Goal: Task Accomplishment & Management: Complete application form

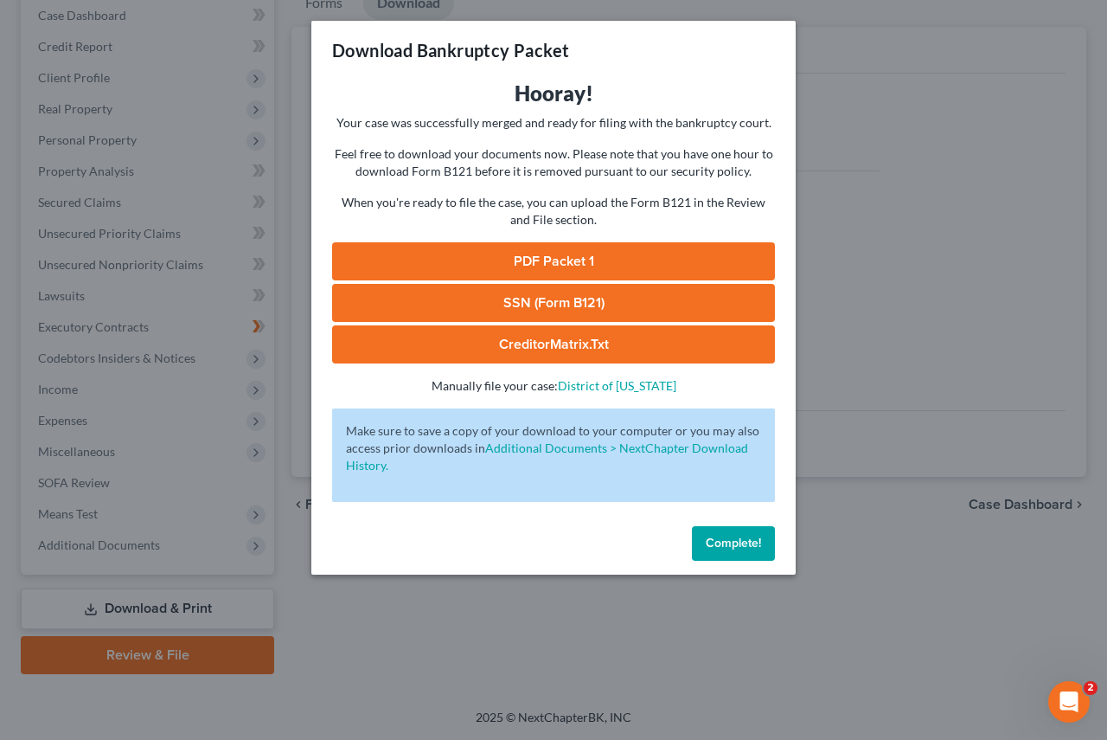
click at [715, 548] on span "Complete!" at bounding box center [733, 542] width 55 height 15
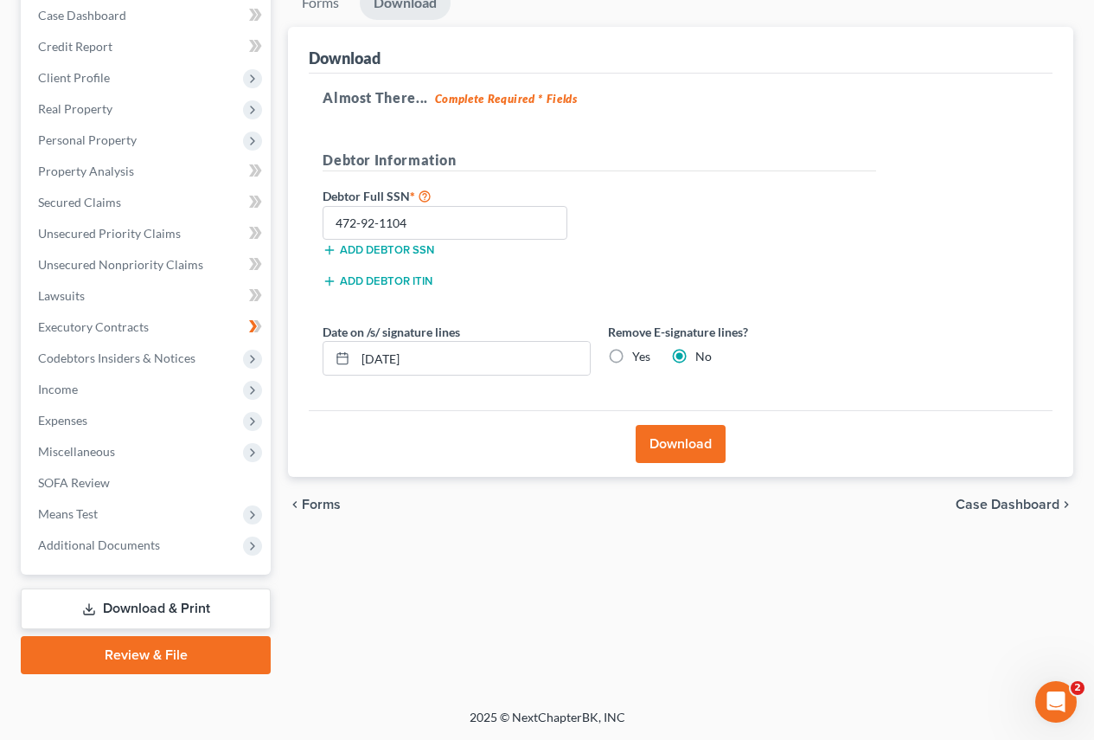
click at [126, 655] on link "Review & File" at bounding box center [146, 655] width 250 height 38
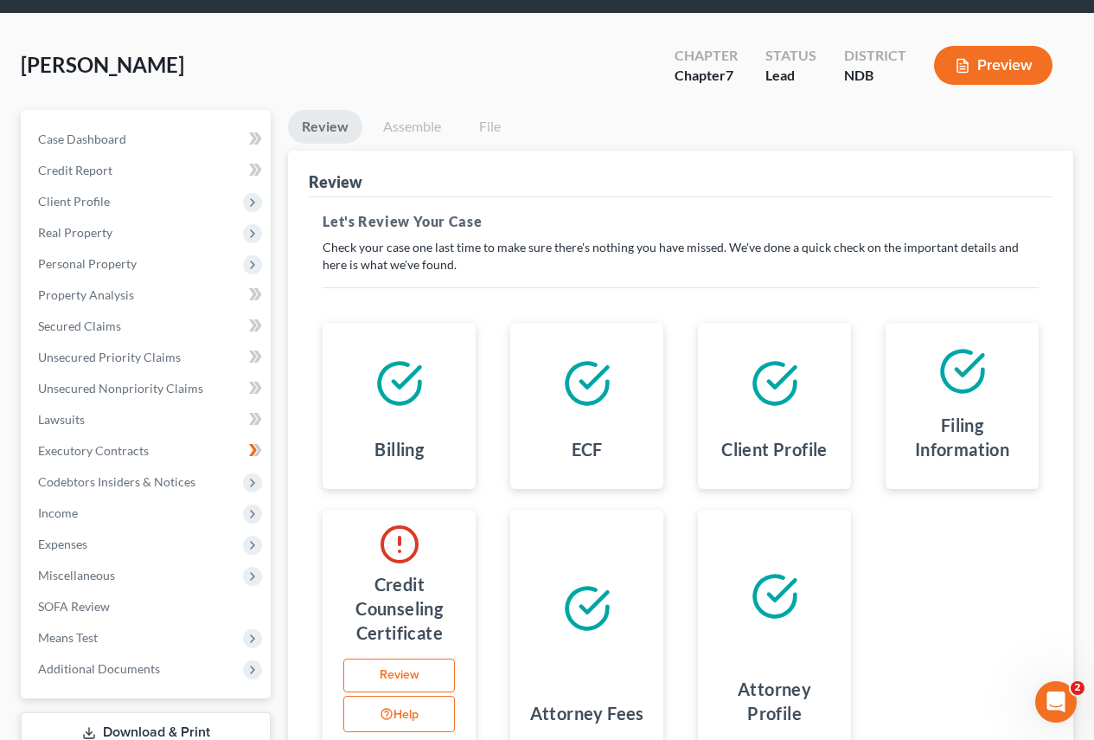
scroll to position [173, 0]
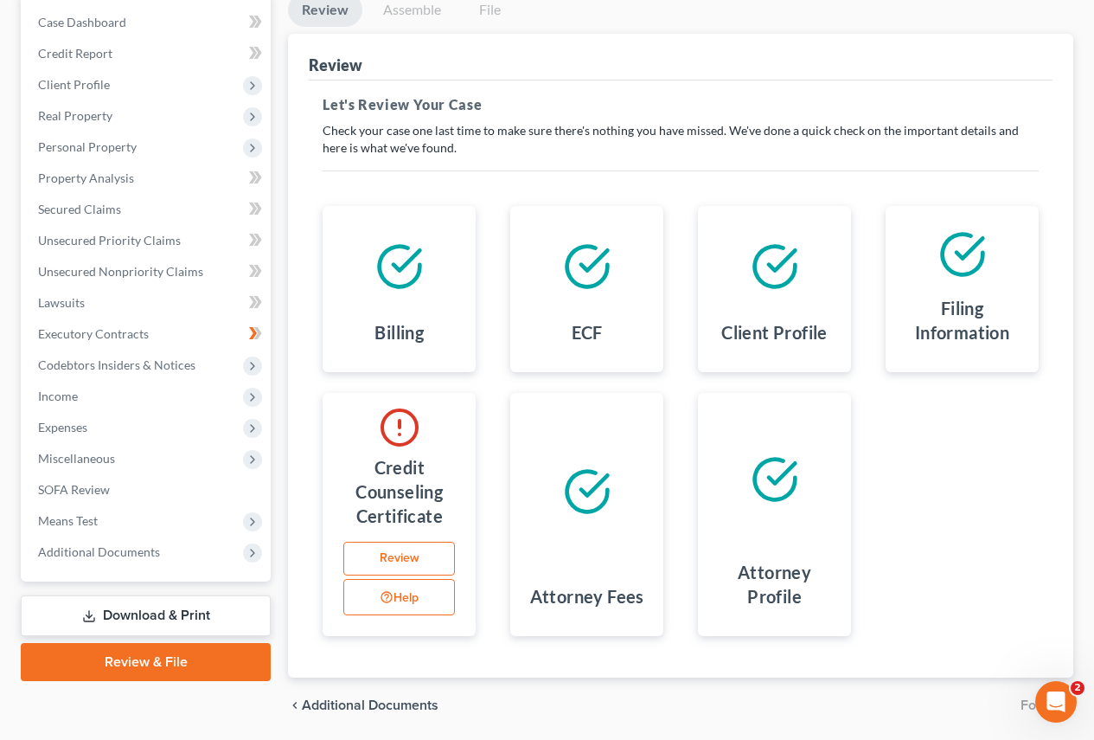
click at [375, 552] on link "Review" at bounding box center [399, 558] width 112 height 35
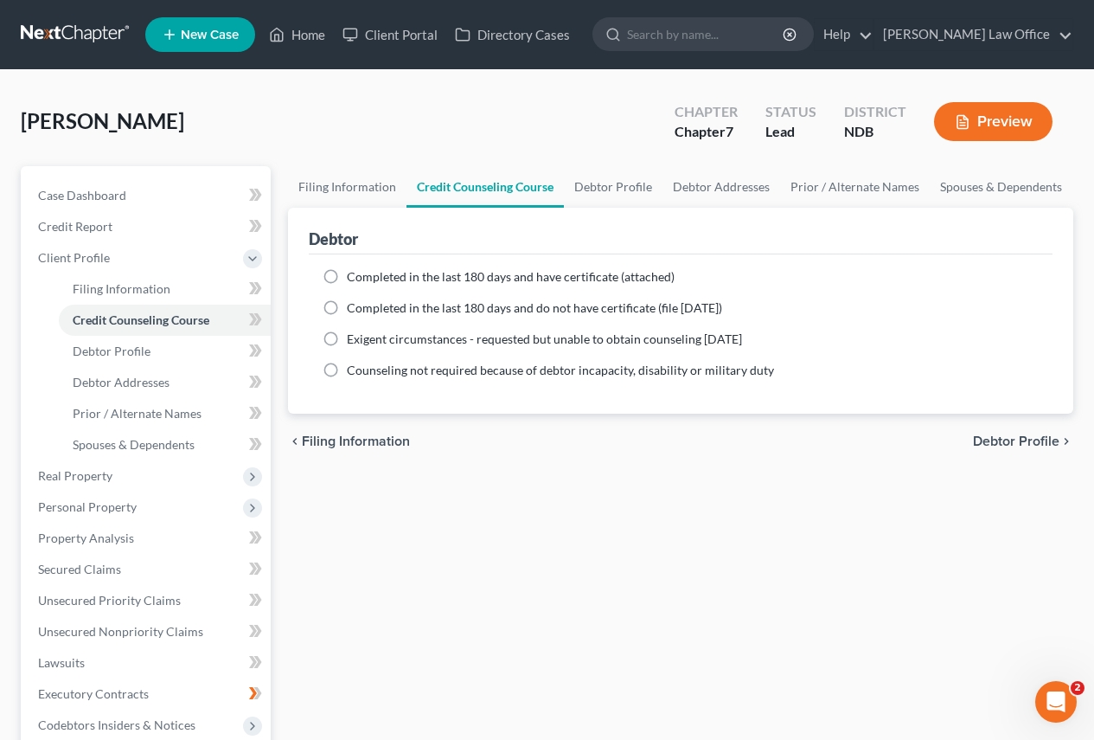
click at [347, 311] on label "Completed in the last 180 days and do not have certificate (file within 14 days)" at bounding box center [534, 307] width 375 height 17
click at [354, 311] on input "Completed in the last 180 days and do not have certificate (file within 14 days)" at bounding box center [359, 304] width 11 height 11
radio input "true"
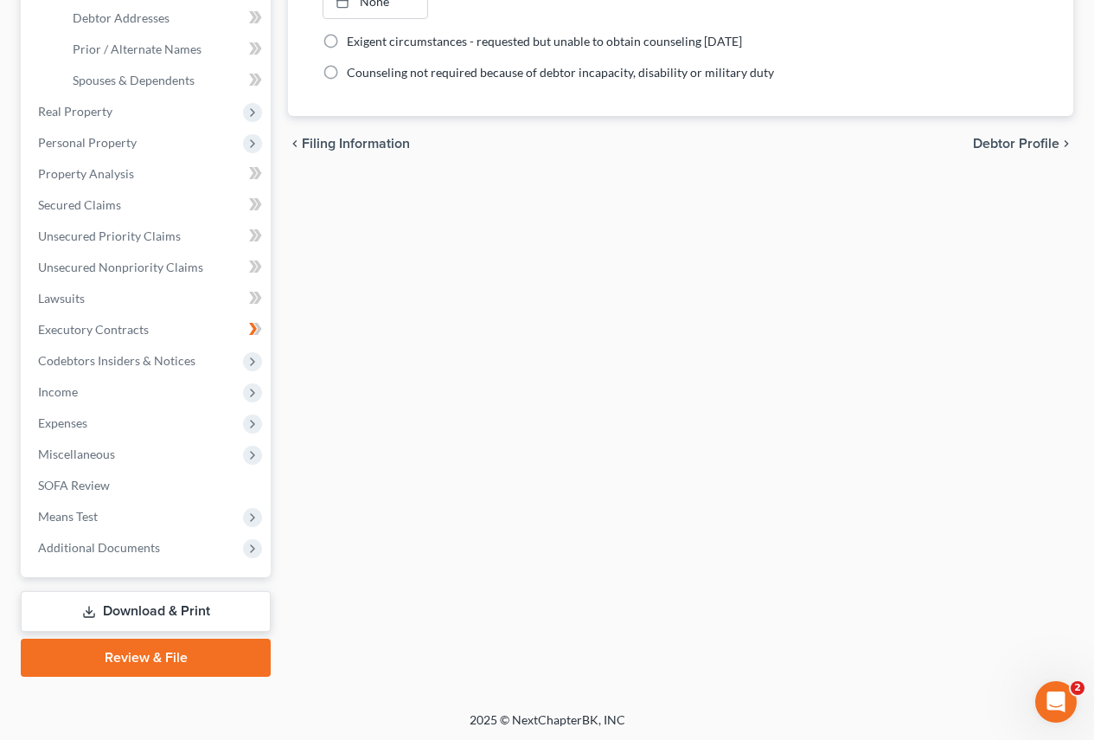
scroll to position [367, 0]
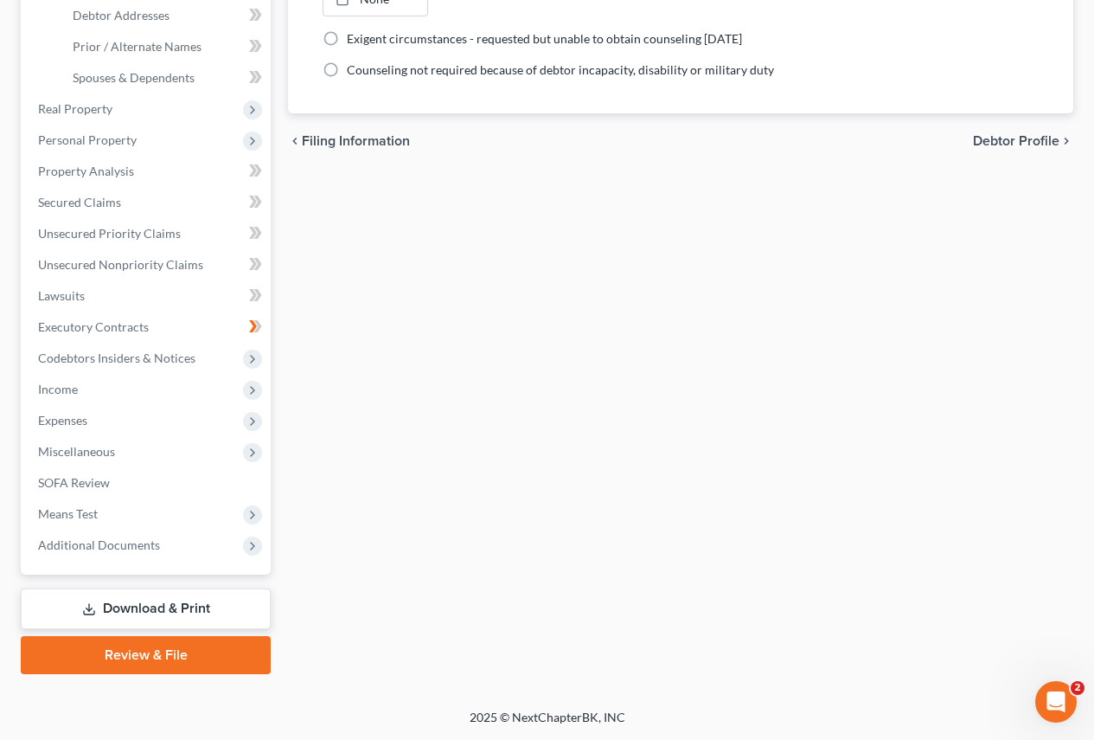
click at [129, 653] on link "Review & File" at bounding box center [146, 655] width 250 height 38
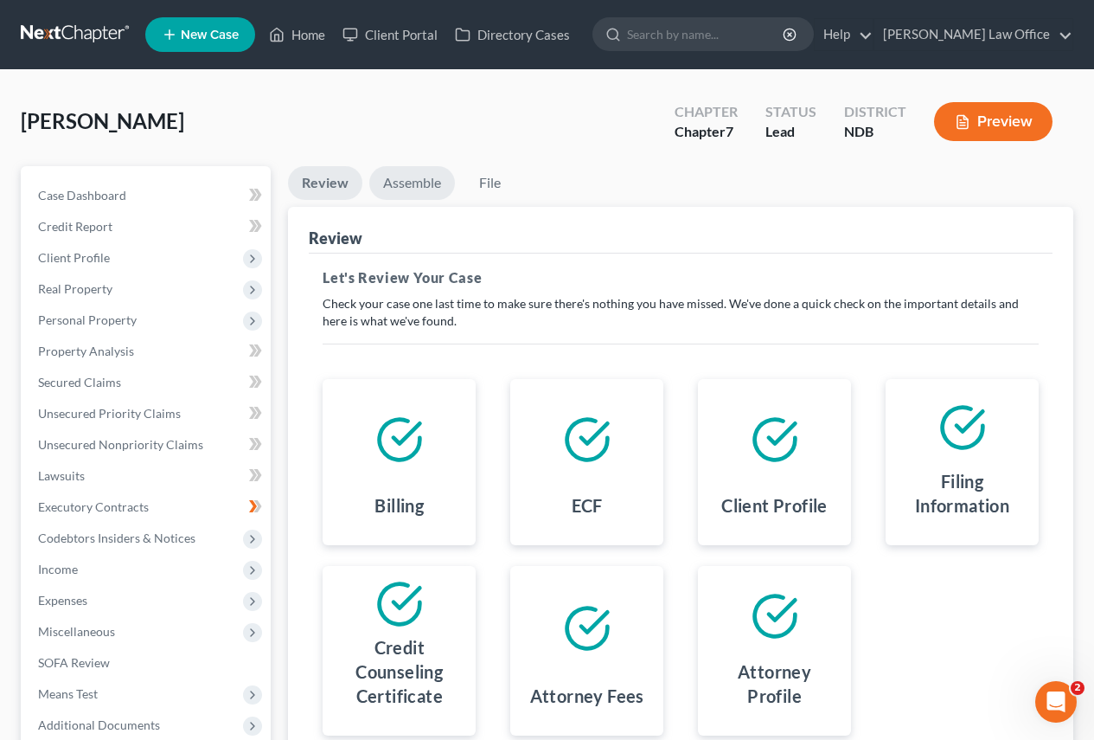
click at [408, 180] on link "Assemble" at bounding box center [412, 183] width 86 height 34
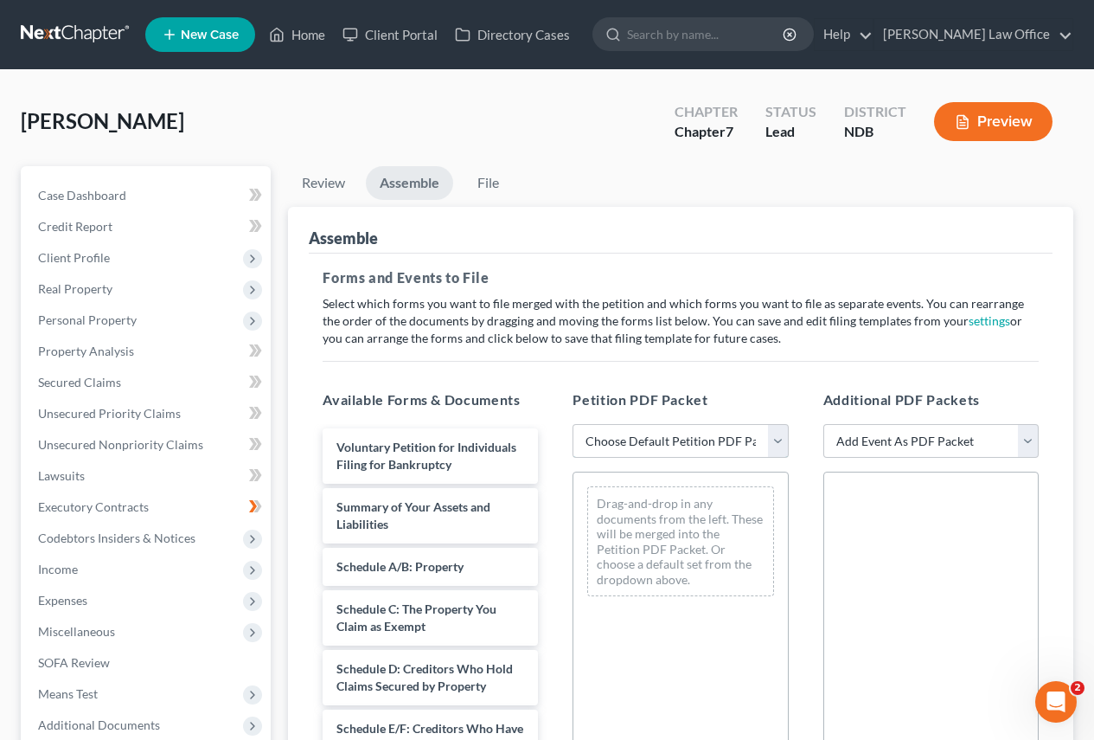
click at [771, 438] on select "Choose Default Petition PDF Packet Complete Bankruptcy Petition (all forms and …" at bounding box center [680, 441] width 215 height 35
select select "0"
click at [573, 424] on select "Choose Default Petition PDF Packet Complete Bankruptcy Petition (all forms and …" at bounding box center [680, 441] width 215 height 35
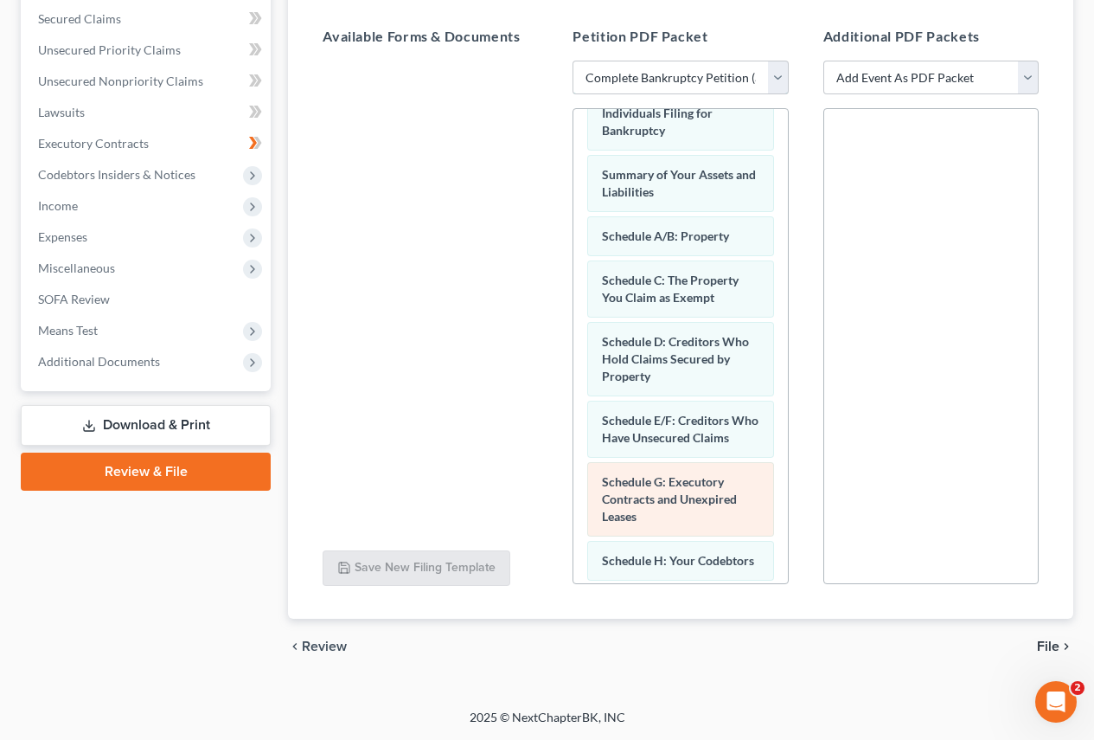
scroll to position [86, 0]
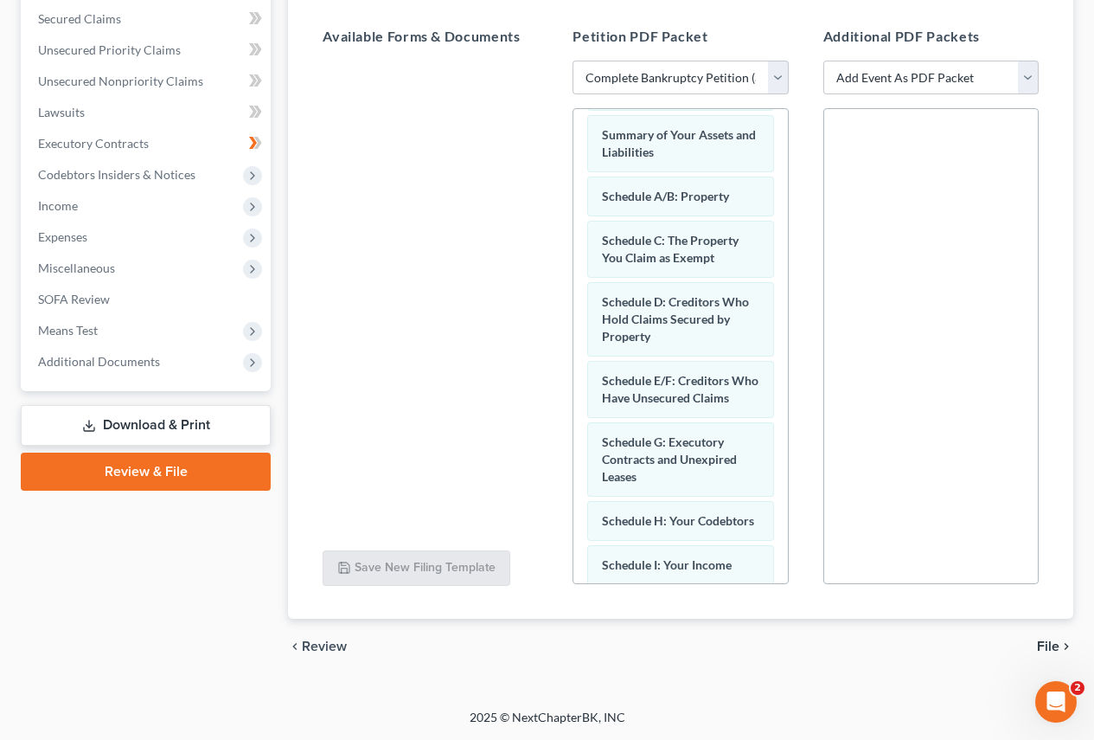
click at [1047, 644] on span "File" at bounding box center [1048, 646] width 22 height 14
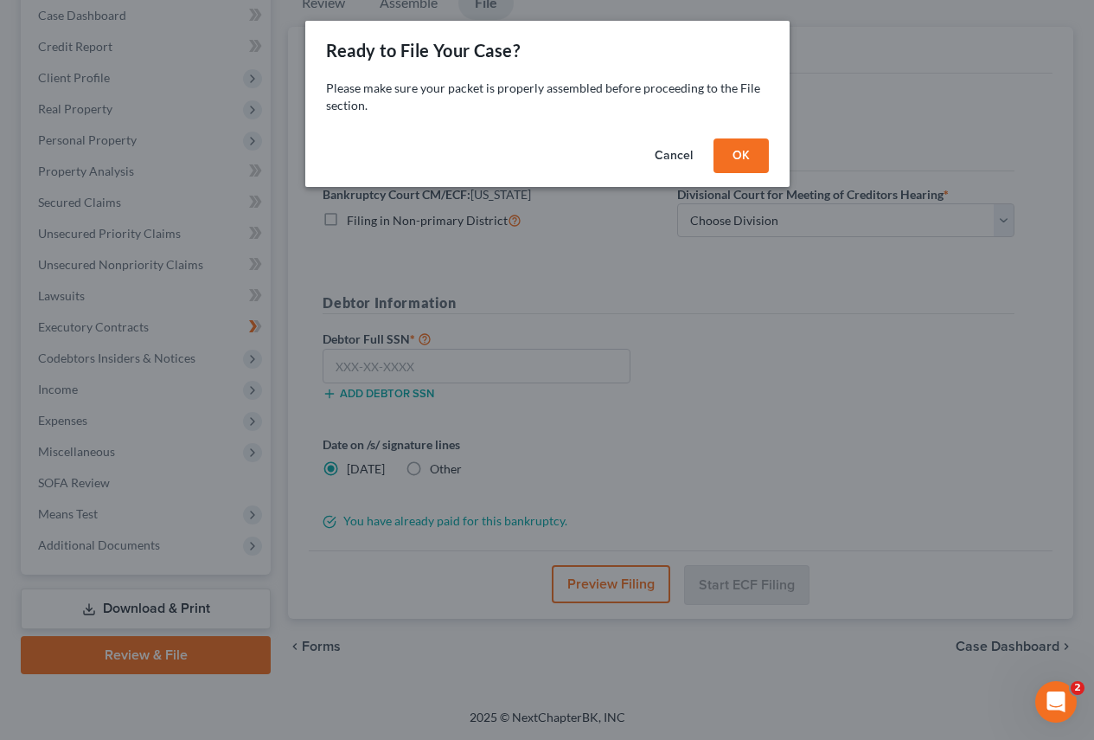
scroll to position [180, 0]
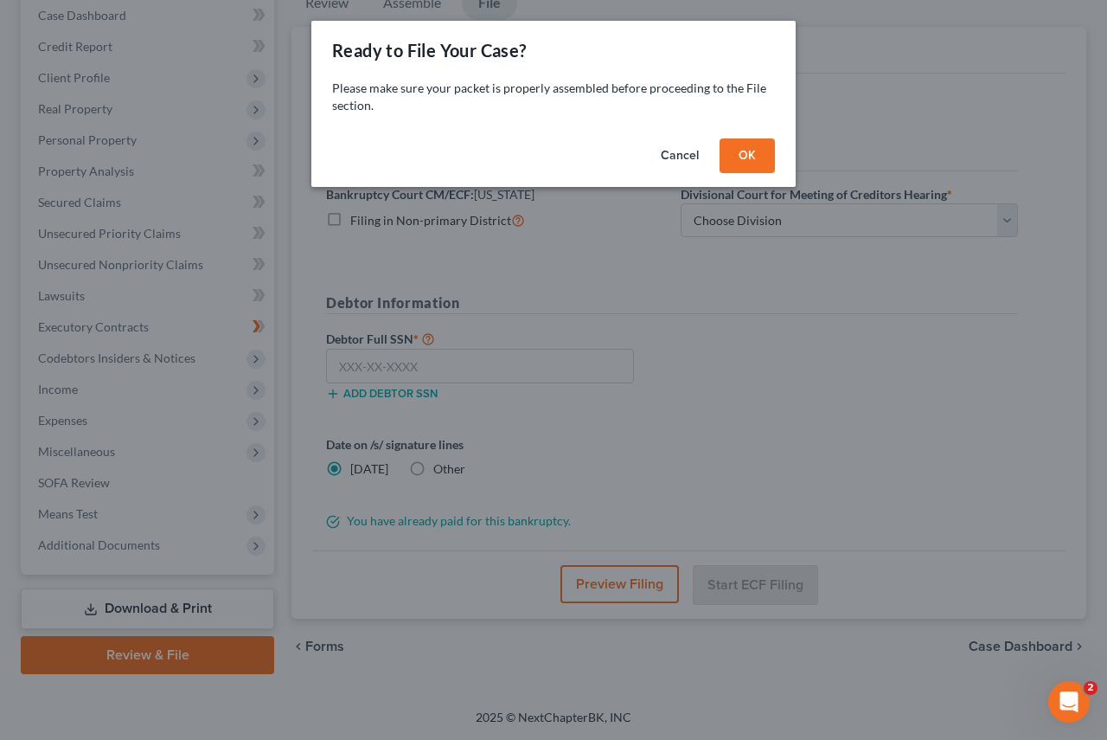
click at [744, 151] on button "OK" at bounding box center [747, 155] width 55 height 35
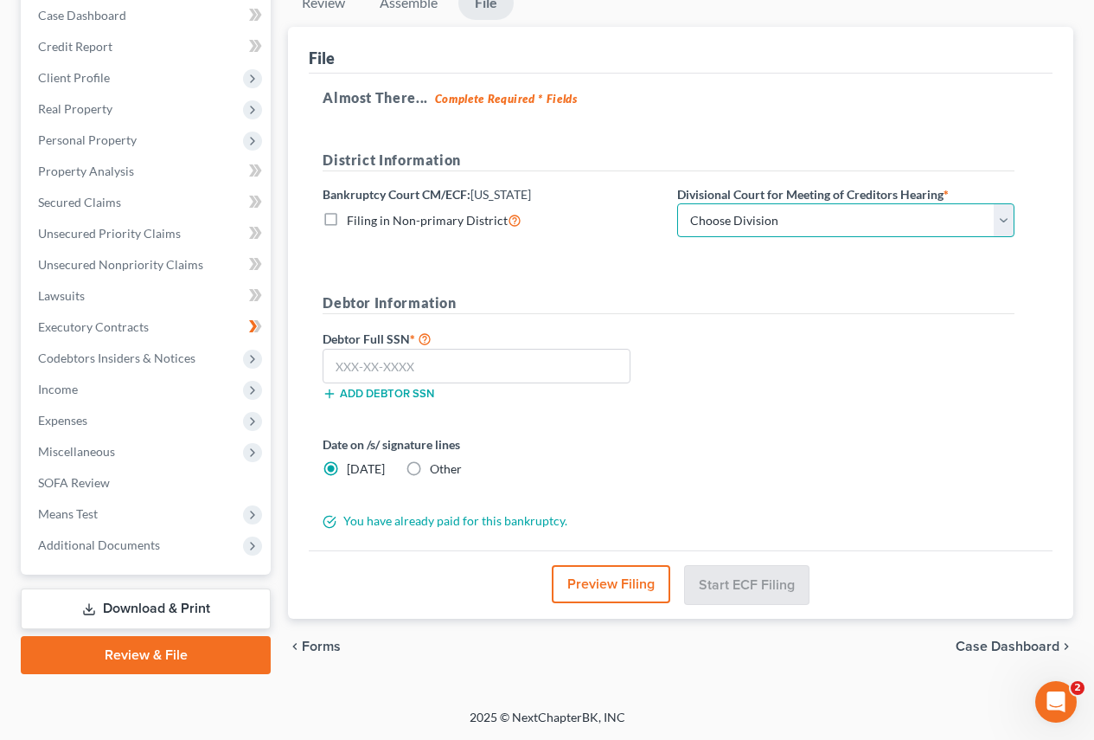
click at [747, 216] on select "Choose Division Fargo" at bounding box center [845, 220] width 337 height 35
select select "0"
click at [677, 203] on select "Choose Division Fargo" at bounding box center [845, 220] width 337 height 35
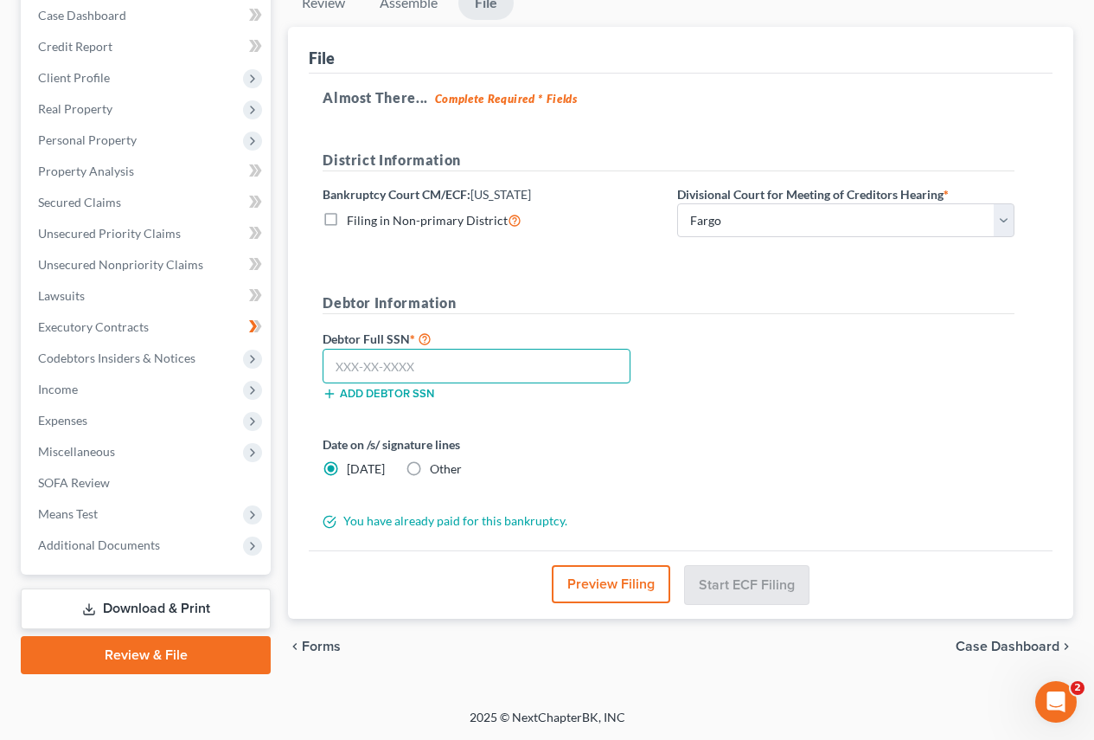
drag, startPoint x: 391, startPoint y: 368, endPoint x: 382, endPoint y: 359, distance: 12.2
click at [391, 368] on input "text" at bounding box center [477, 366] width 308 height 35
click at [405, 366] on input "472-92-1" at bounding box center [477, 366] width 308 height 35
type input "472-92-1104"
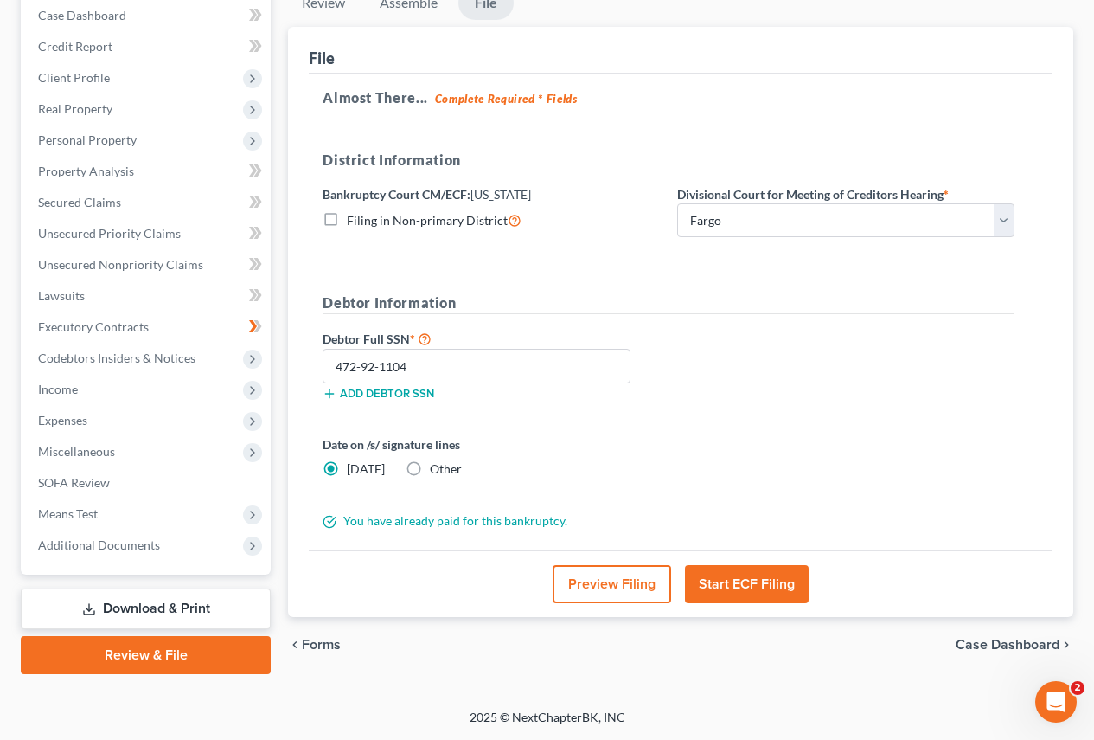
click at [731, 582] on button "Start ECF Filing" at bounding box center [747, 584] width 124 height 38
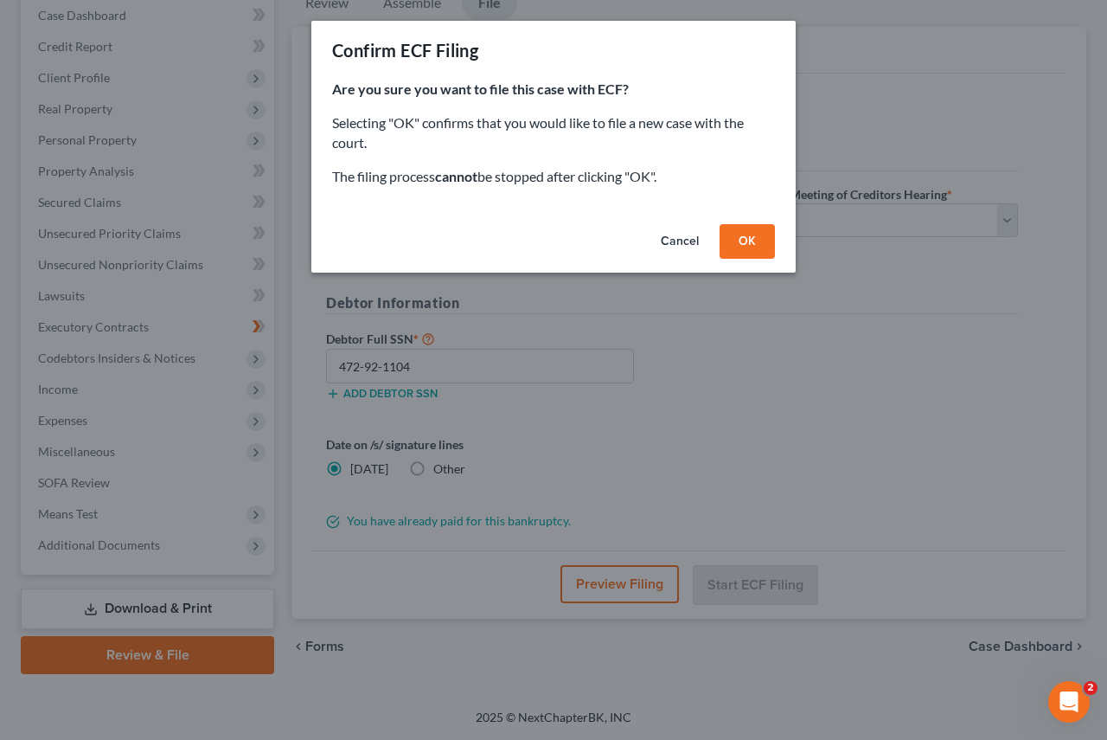
click at [740, 239] on button "OK" at bounding box center [747, 241] width 55 height 35
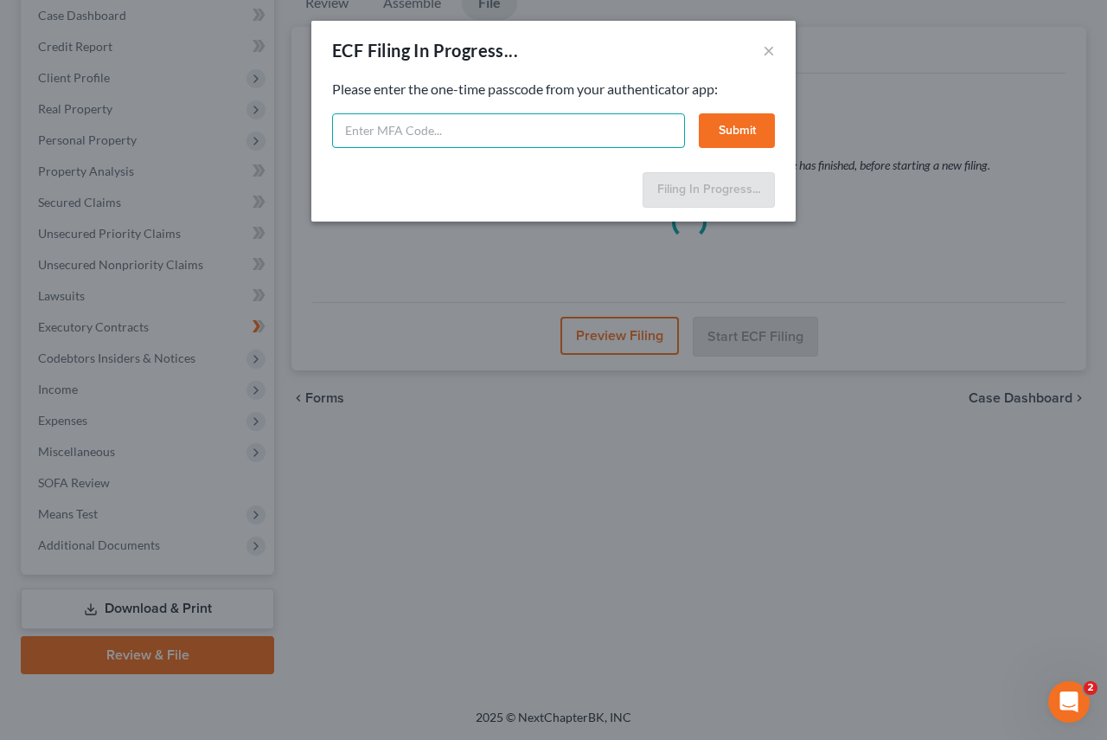
paste input "4nkc-ilji-ld13-y1yz"
type input "4nkc-ilji-ld13-y1yz"
click at [723, 133] on button "Submit" at bounding box center [737, 130] width 76 height 35
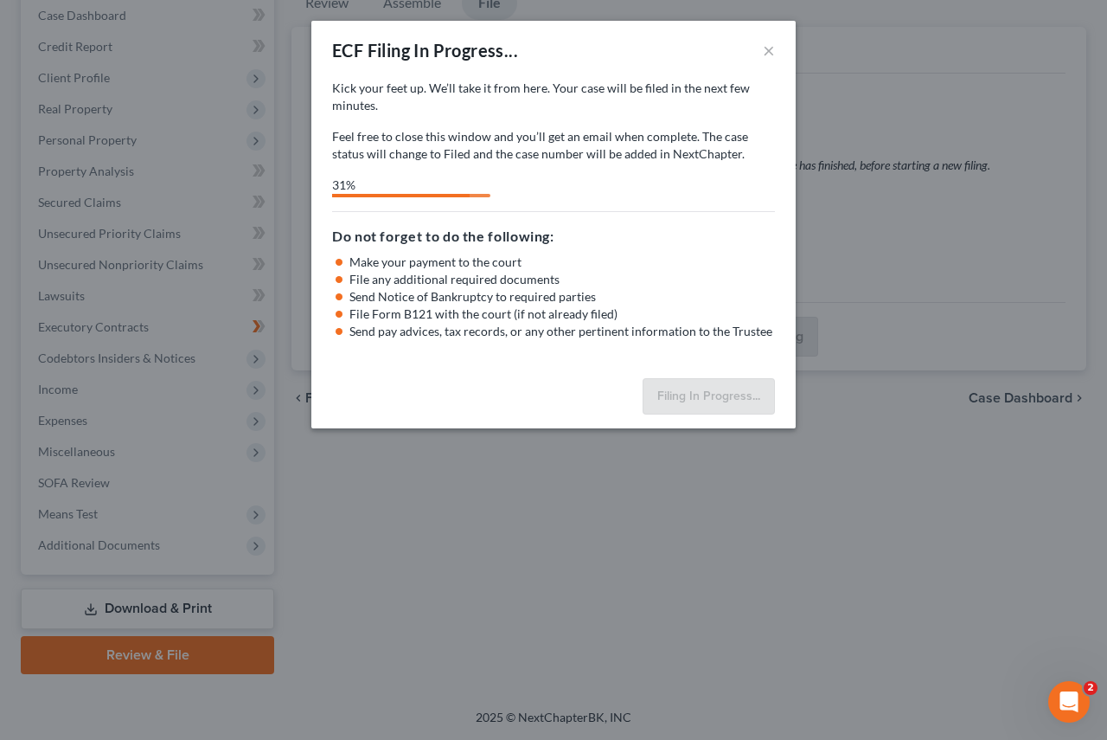
select select "0"
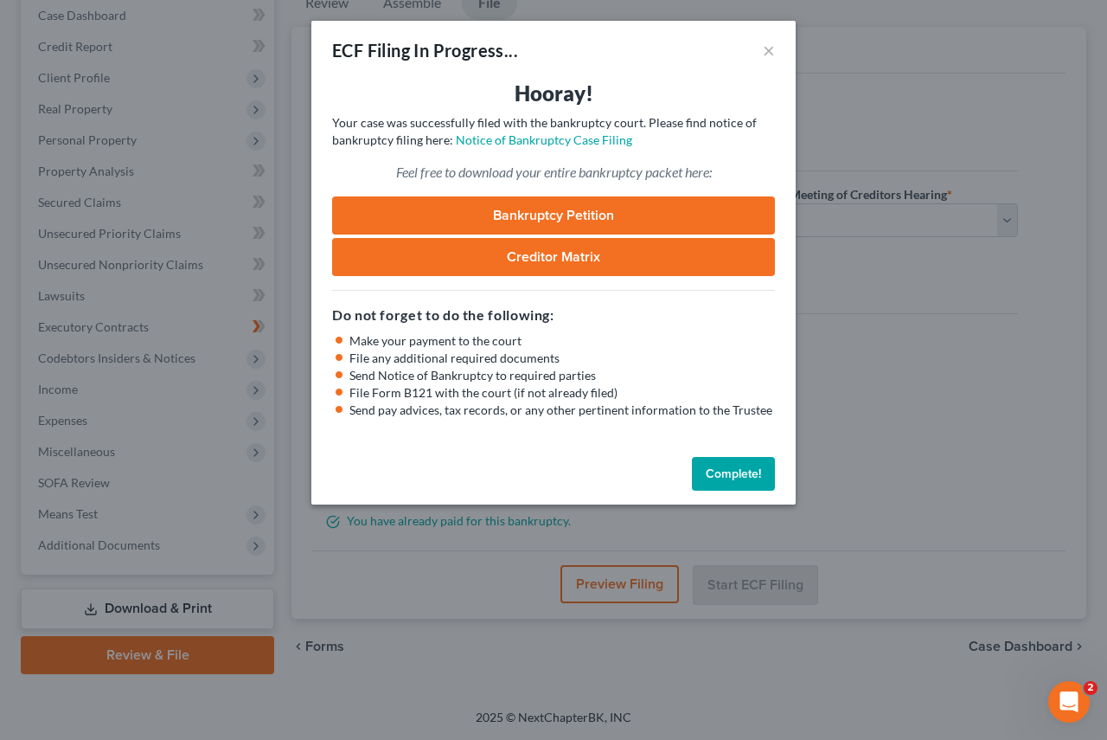
click at [721, 476] on button "Complete!" at bounding box center [733, 474] width 83 height 35
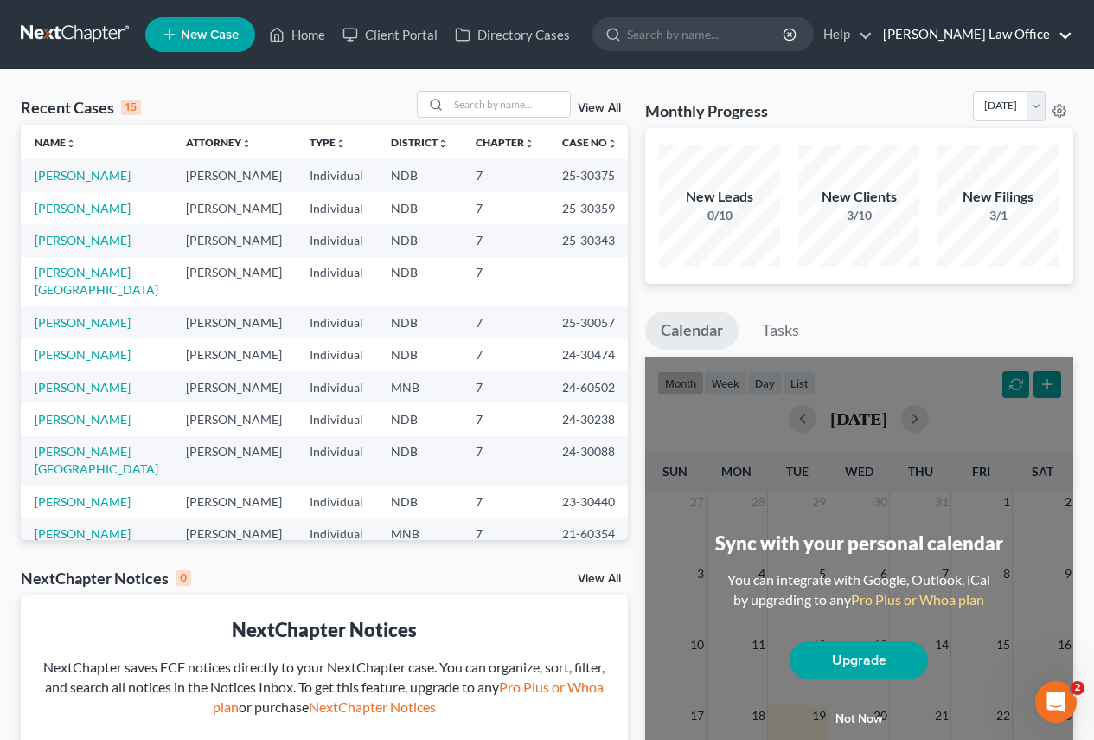
click at [1054, 32] on link "[PERSON_NAME] Law Office" at bounding box center [973, 34] width 198 height 31
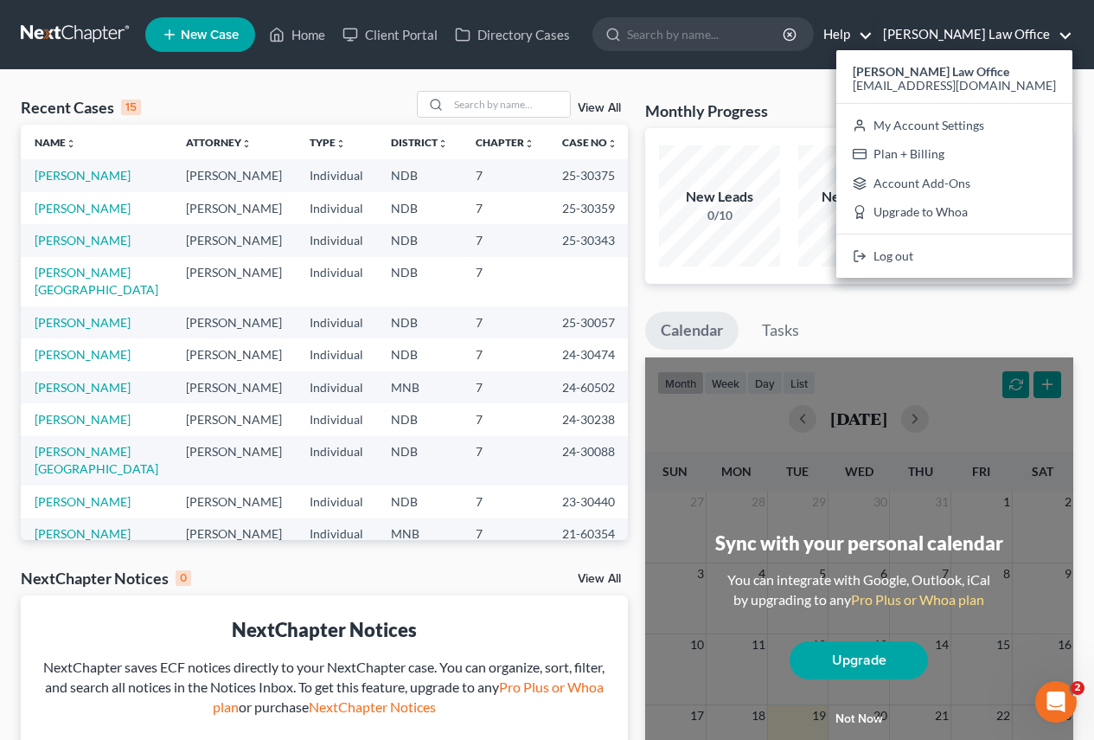
click at [873, 38] on link "Help" at bounding box center [844, 34] width 58 height 31
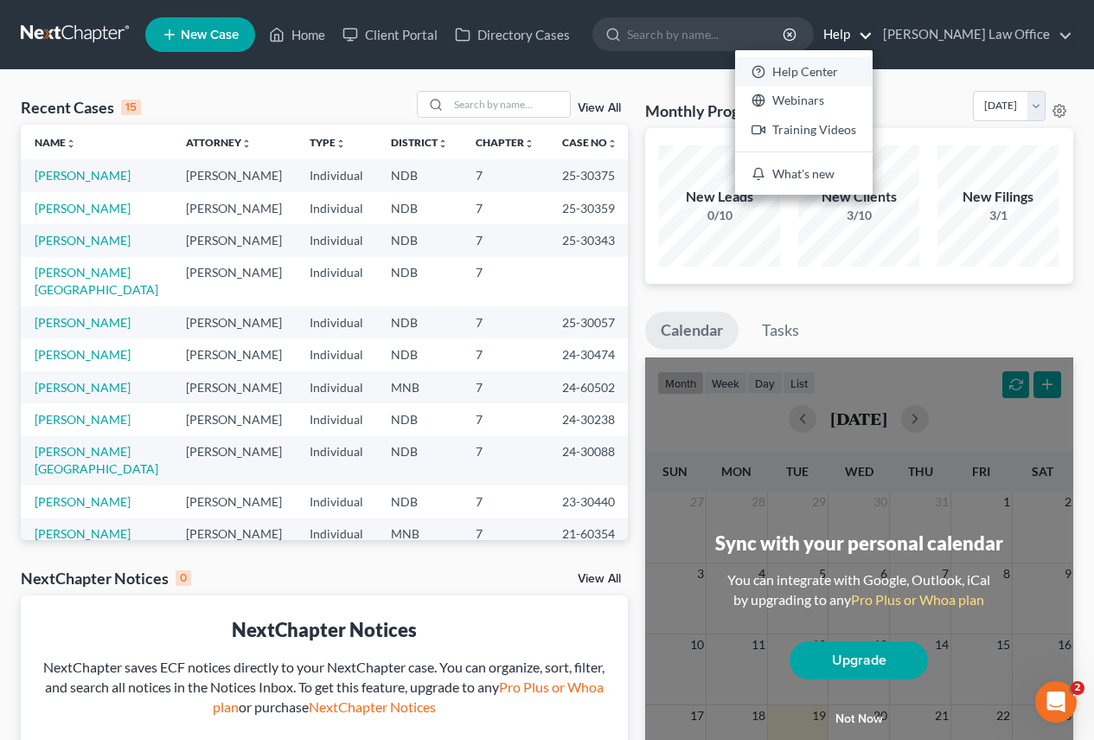
click at [849, 69] on link "Help Center" at bounding box center [804, 71] width 138 height 29
